Goal: Information Seeking & Learning: Find specific page/section

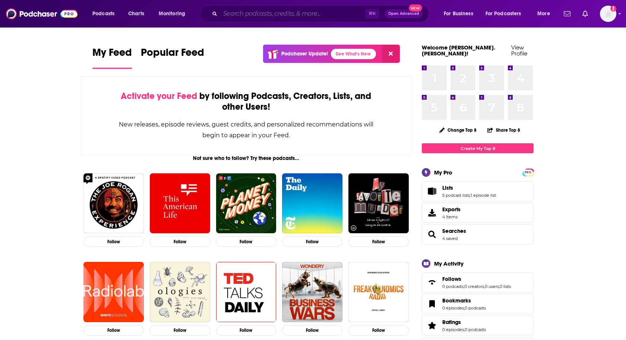
click at [302, 14] on input "Search podcasts, credits, & more..." at bounding box center [292, 14] width 145 height 12
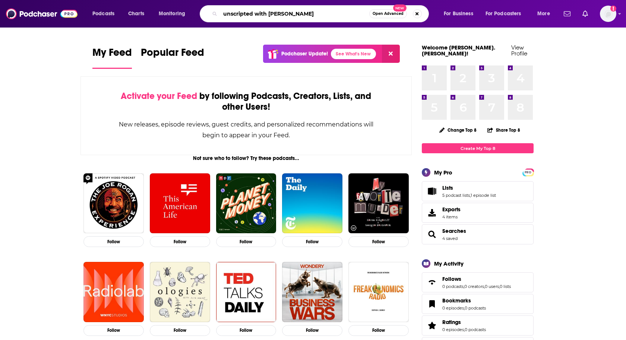
type input "unscripted with [PERSON_NAME]"
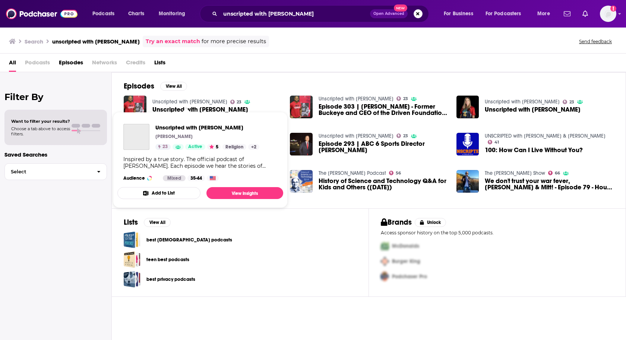
click at [208, 102] on link "Unscripted with [PERSON_NAME]" at bounding box center [189, 102] width 75 height 6
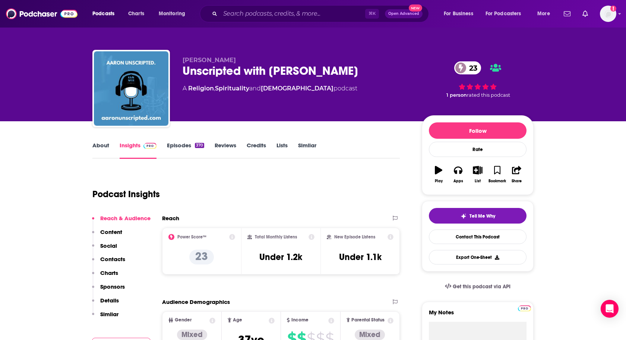
click at [99, 142] on link "About" at bounding box center [100, 150] width 17 height 17
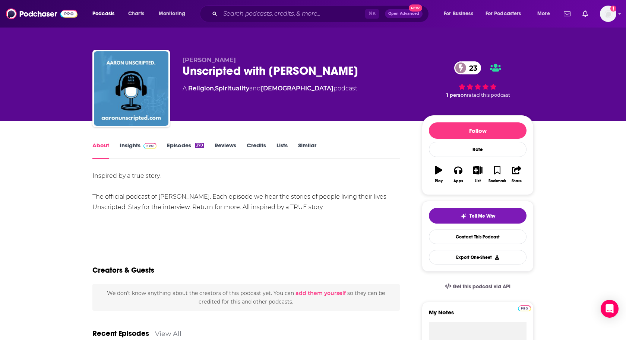
click at [131, 149] on link "Insights" at bounding box center [138, 150] width 37 height 17
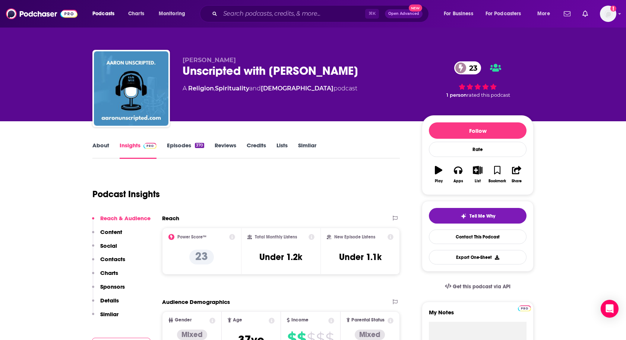
click at [174, 151] on link "Episodes 370" at bounding box center [185, 150] width 37 height 17
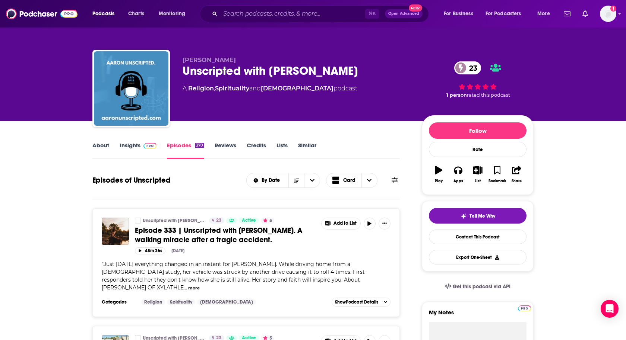
click at [136, 152] on link "Insights" at bounding box center [138, 150] width 37 height 17
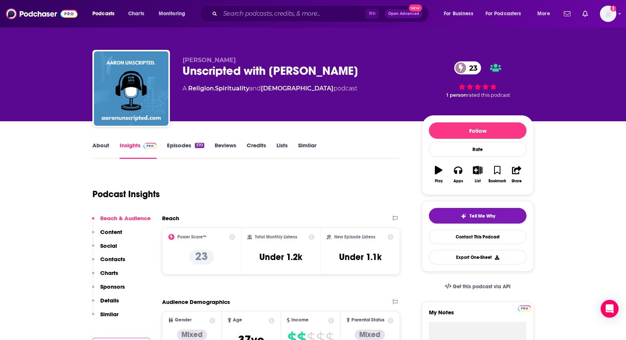
click at [96, 143] on link "About" at bounding box center [100, 150] width 17 height 17
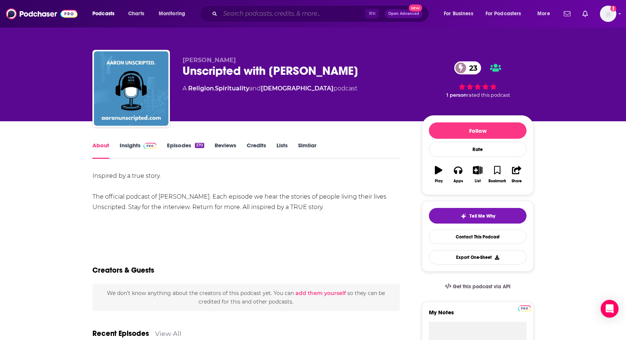
click at [235, 17] on input "Search podcasts, credits, & more..." at bounding box center [292, 14] width 145 height 12
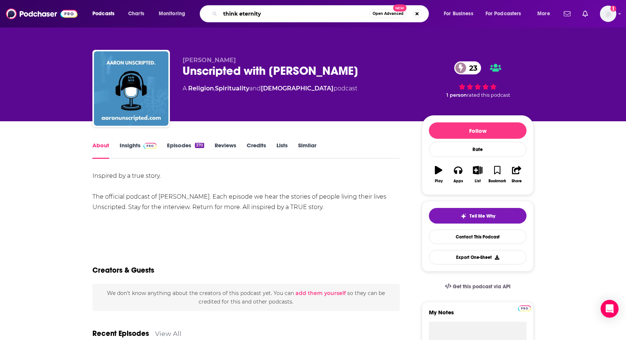
type input "think eternityu"
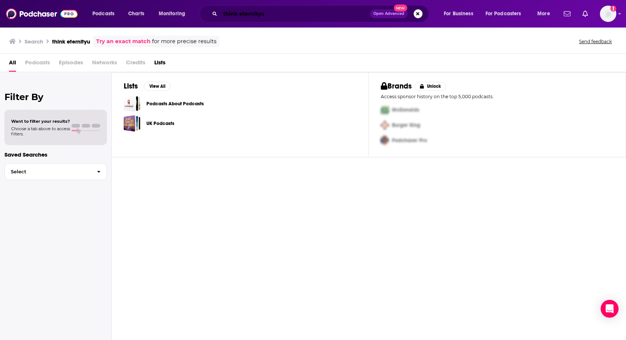
click at [272, 17] on input "think eternityu" at bounding box center [295, 14] width 150 height 12
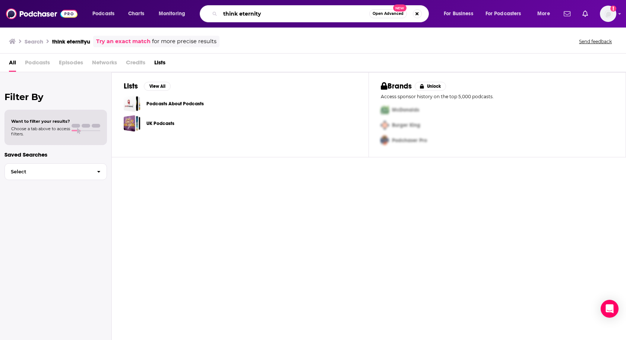
type input "think eternity"
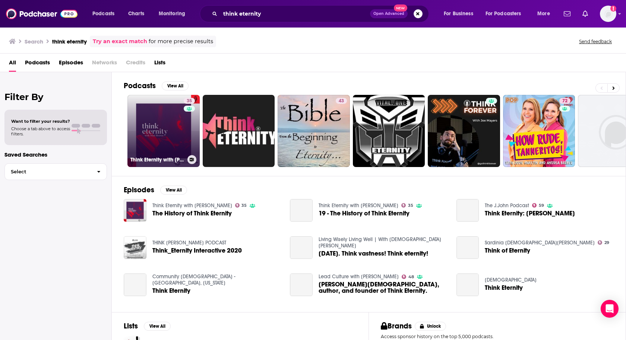
click at [146, 135] on link "35 Think Eternity with [PERSON_NAME]" at bounding box center [163, 131] width 72 height 72
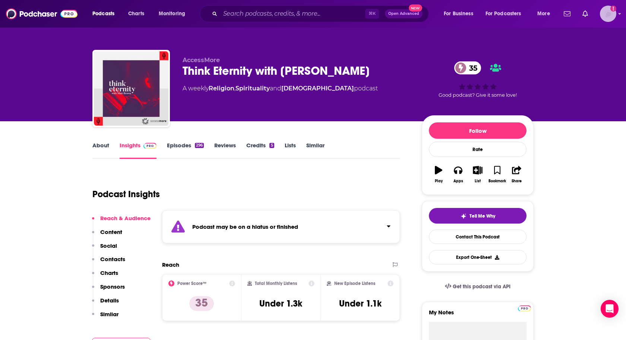
click at [608, 22] on img "Logged in as heidi.egloff" at bounding box center [608, 14] width 16 height 16
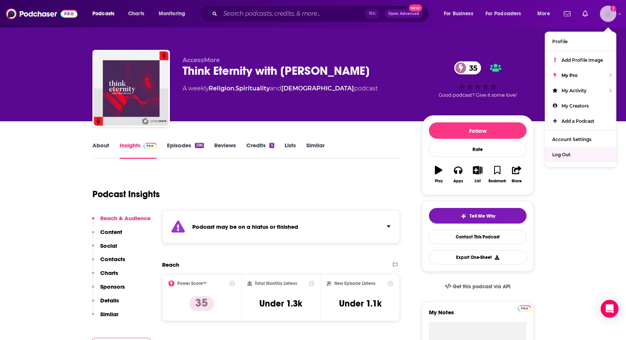
click at [564, 159] on div "Log Out" at bounding box center [581, 154] width 72 height 15
